Goal: Task Accomplishment & Management: Manage account settings

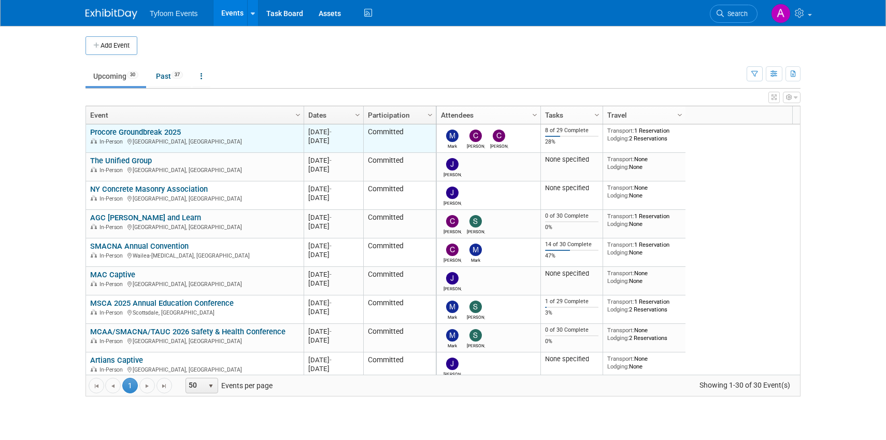
click at [144, 133] on link "Procore Groundbreak 2025" at bounding box center [135, 131] width 91 height 9
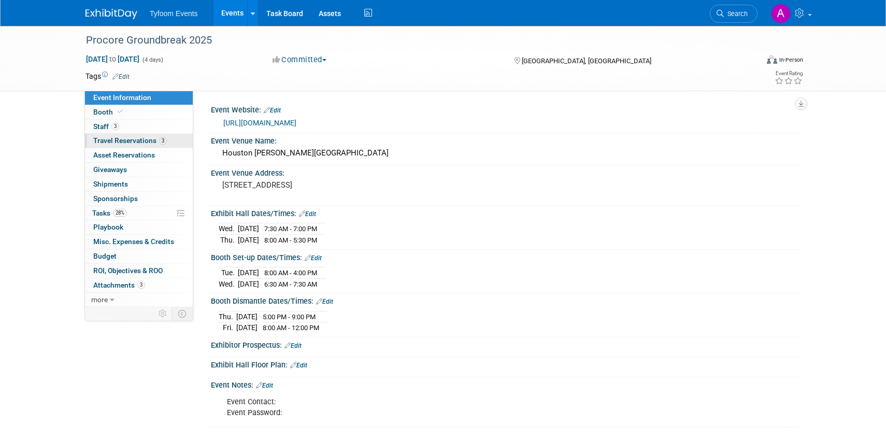
click at [106, 142] on span "Travel Reservations 3" at bounding box center [130, 140] width 74 height 8
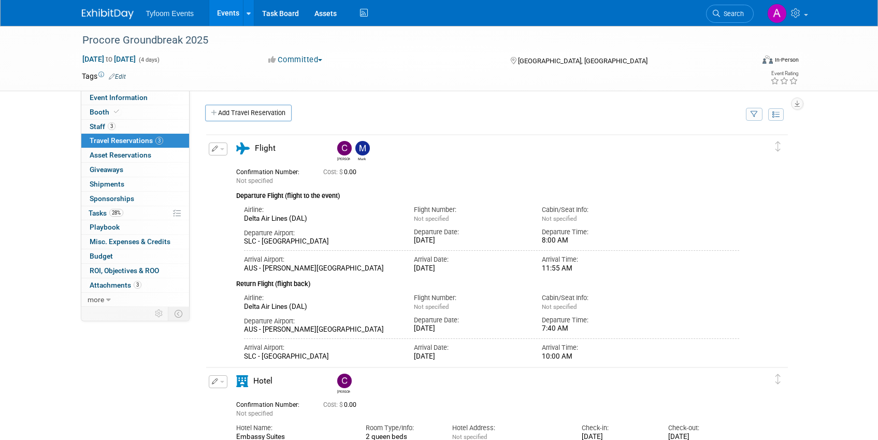
click at [229, 14] on link "Events" at bounding box center [228, 13] width 38 height 26
